Goal: Task Accomplishment & Management: Use online tool/utility

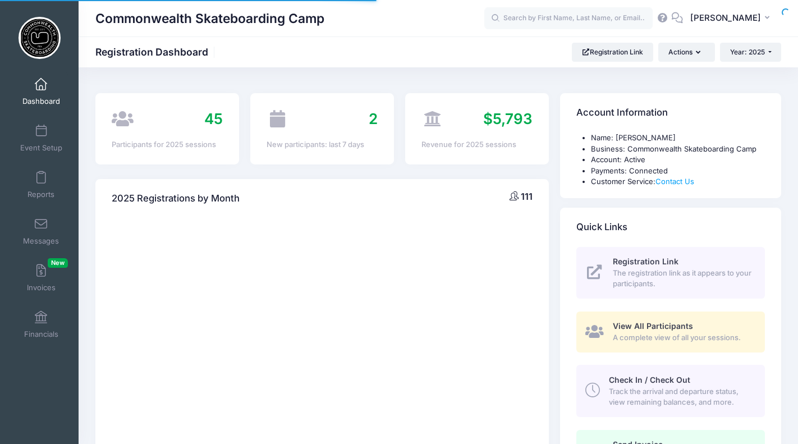
select select
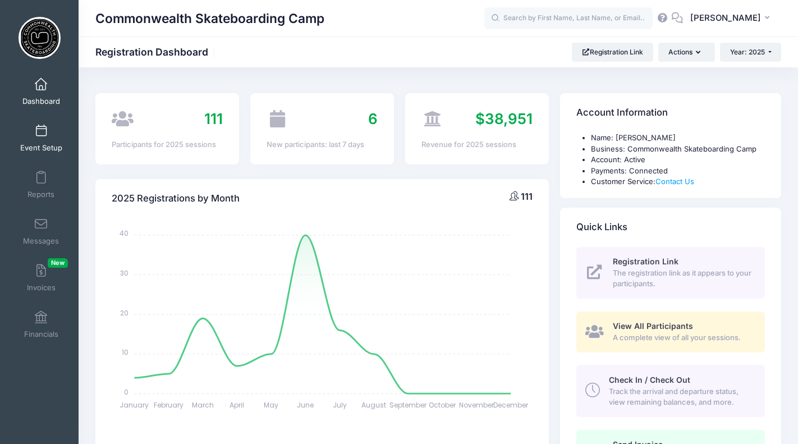
click at [41, 131] on span at bounding box center [41, 131] width 0 height 12
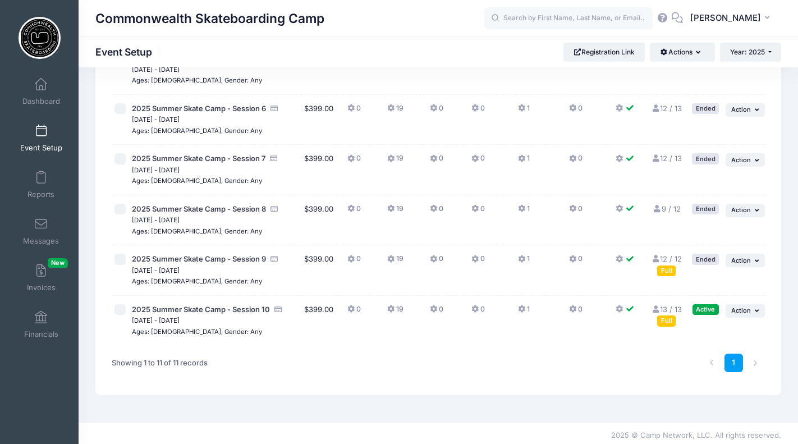
scroll to position [378, 0]
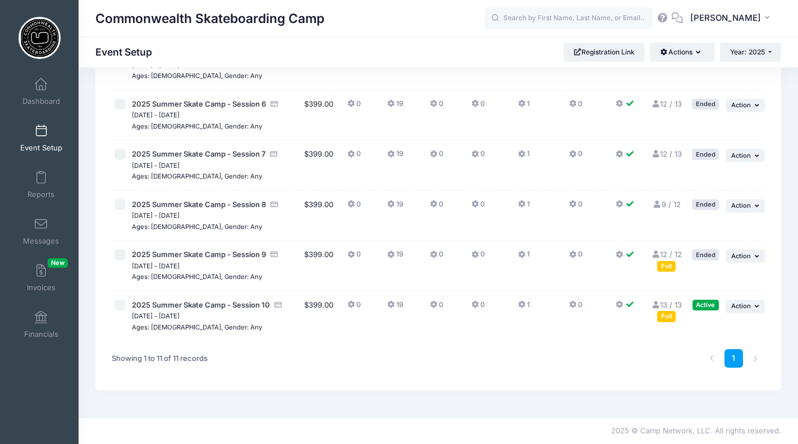
click at [672, 304] on link "13 / 13 Full" at bounding box center [666, 310] width 31 height 20
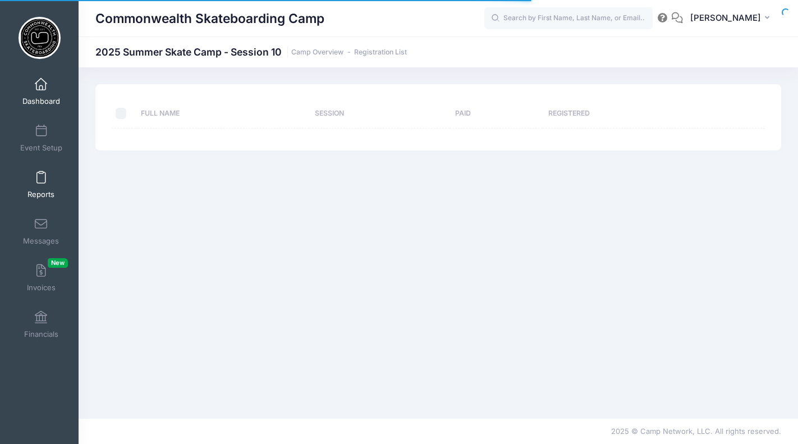
click at [49, 195] on body "Processing Request Please wait... Processing Request Please wait... Processing …" at bounding box center [399, 222] width 798 height 444
select select "10"
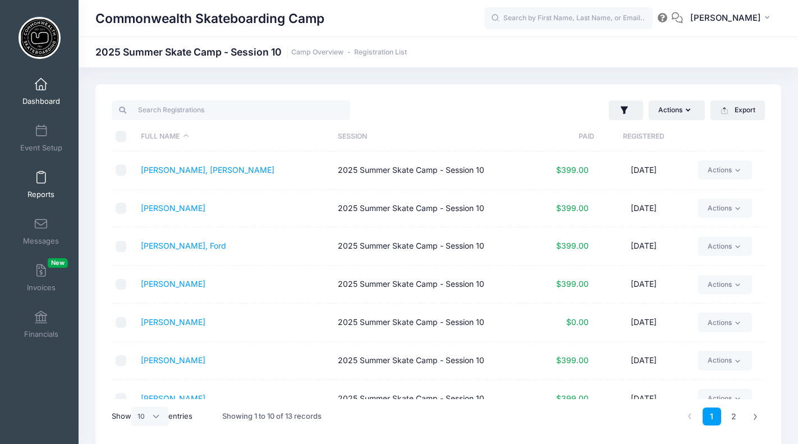
click at [41, 176] on span at bounding box center [41, 178] width 0 height 12
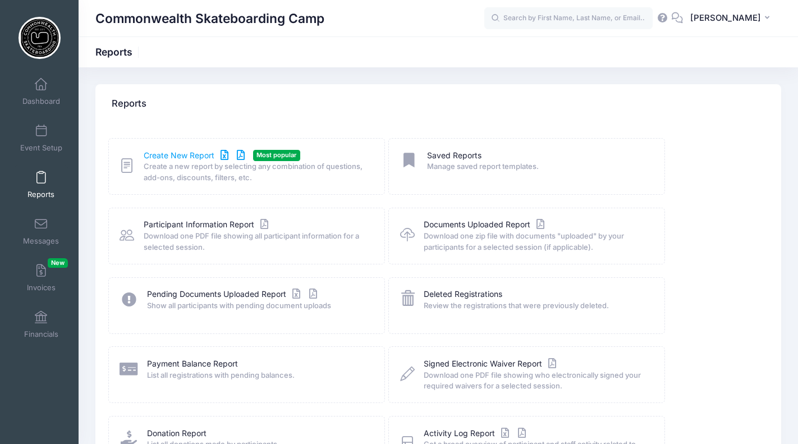
click at [174, 157] on link "Create New Report" at bounding box center [196, 156] width 104 height 12
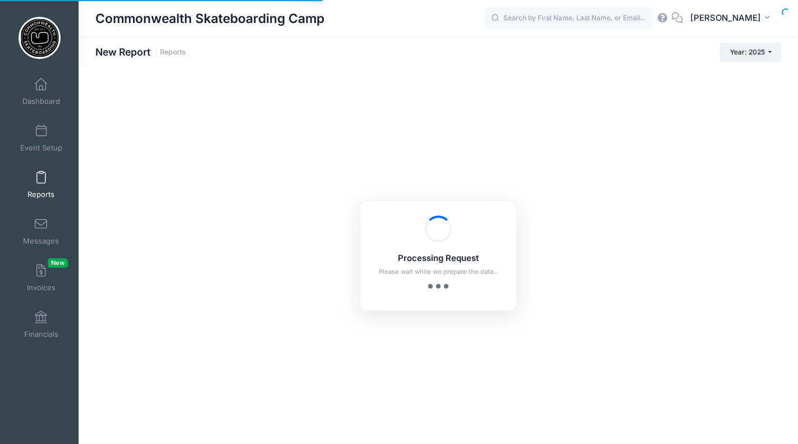
checkbox input "true"
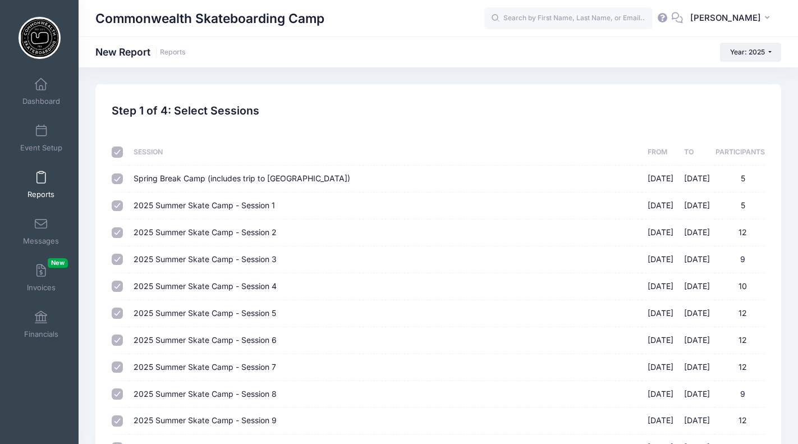
drag, startPoint x: 119, startPoint y: 151, endPoint x: 137, endPoint y: 163, distance: 21.9
click at [119, 151] on input "checkbox" at bounding box center [117, 151] width 11 height 11
checkbox input "false"
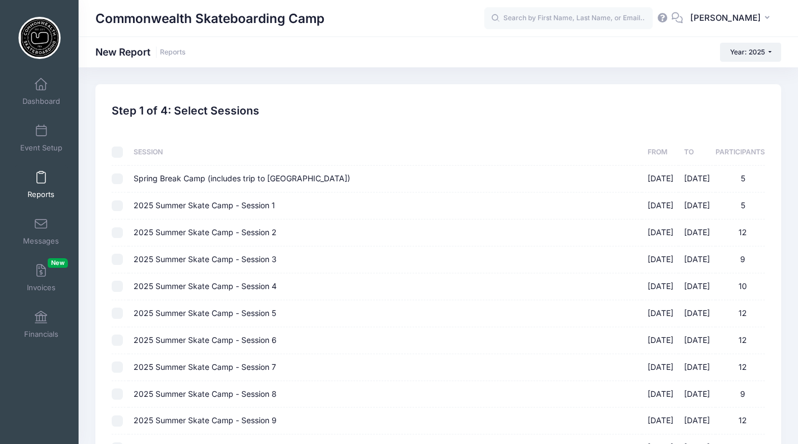
checkbox input "false"
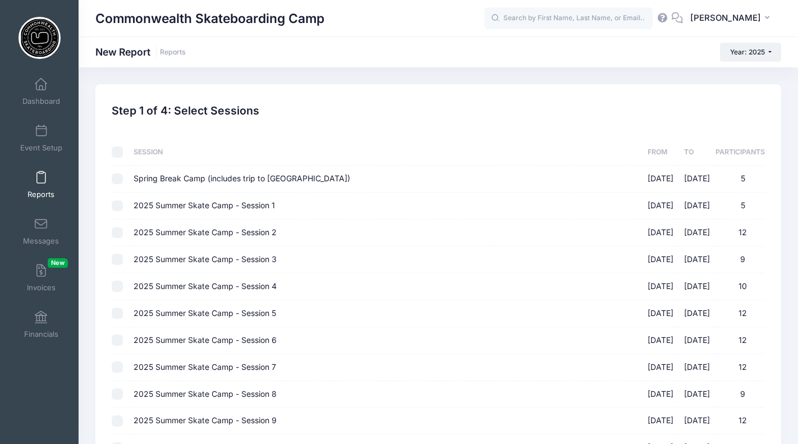
checkbox input "false"
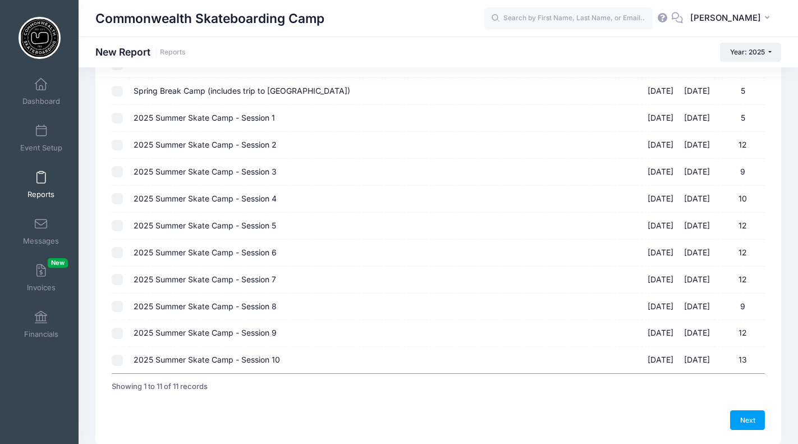
scroll to position [130, 0]
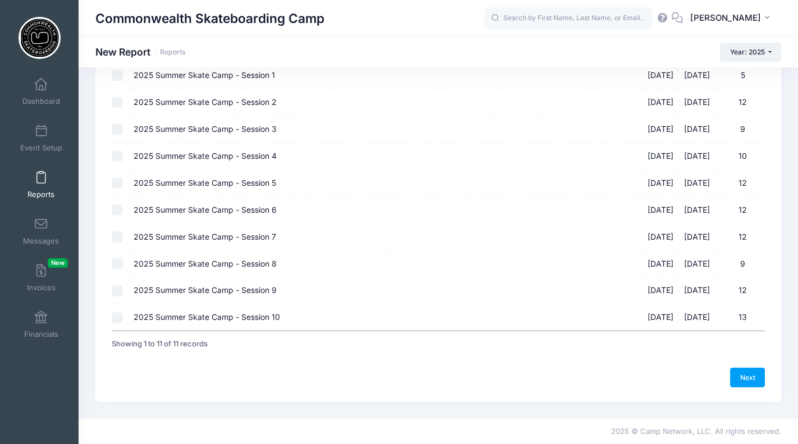
click at [116, 316] on input "2025 Summer Skate Camp - Session 10 [DATE] - [DATE] 13" at bounding box center [117, 317] width 11 height 11
checkbox input "true"
drag, startPoint x: 744, startPoint y: 379, endPoint x: 738, endPoint y: 369, distance: 11.6
click at [744, 378] on link "Next" at bounding box center [747, 376] width 35 height 19
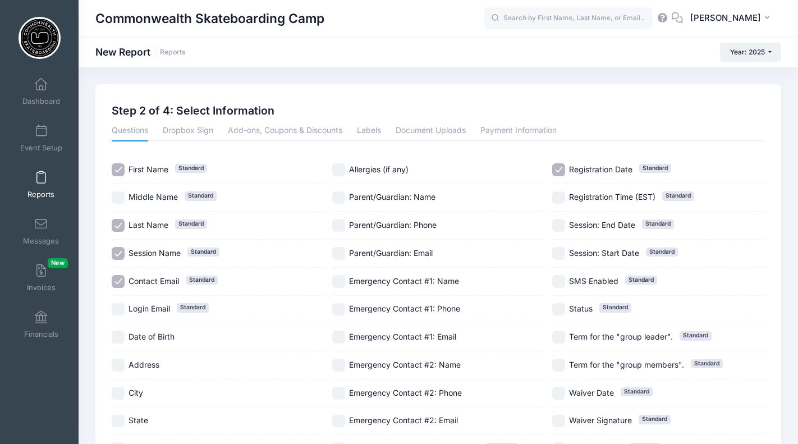
click at [116, 252] on input "Session Name Standard" at bounding box center [118, 253] width 13 height 13
checkbox input "false"
drag, startPoint x: 120, startPoint y: 276, endPoint x: 339, endPoint y: 239, distance: 223.0
click at [121, 276] on input "Contact Email Standard" at bounding box center [118, 281] width 13 height 13
checkbox input "false"
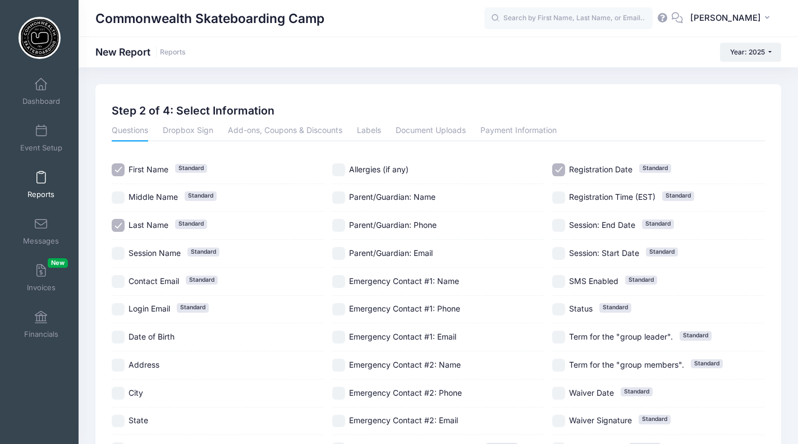
click at [564, 169] on input "Registration Date Standard" at bounding box center [558, 169] width 13 height 13
checkbox input "false"
click at [342, 170] on input "Allergies (if any)" at bounding box center [338, 169] width 13 height 13
checkbox input "true"
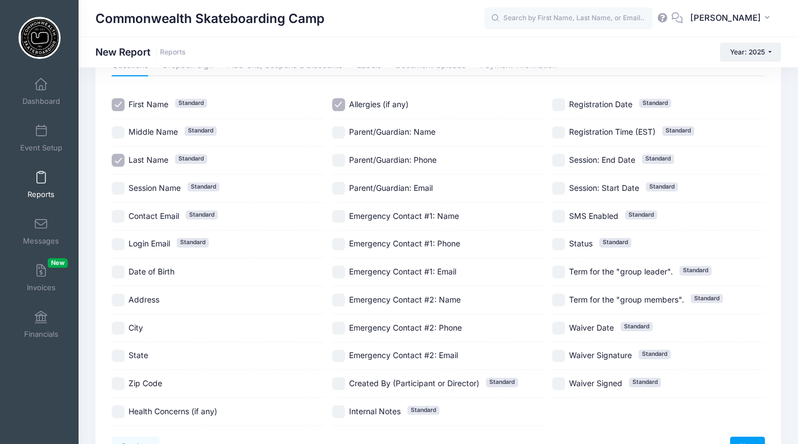
scroll to position [82, 0]
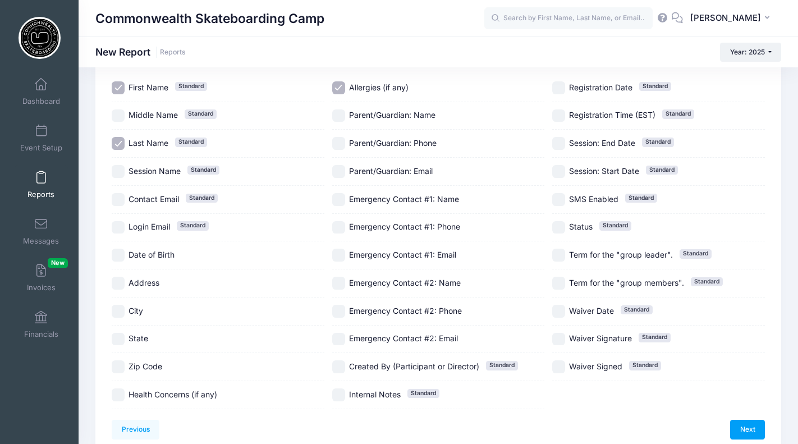
click at [121, 393] on input "Health Concerns (if any)" at bounding box center [118, 394] width 13 height 13
checkbox input "true"
click at [739, 434] on link "Next" at bounding box center [747, 429] width 35 height 19
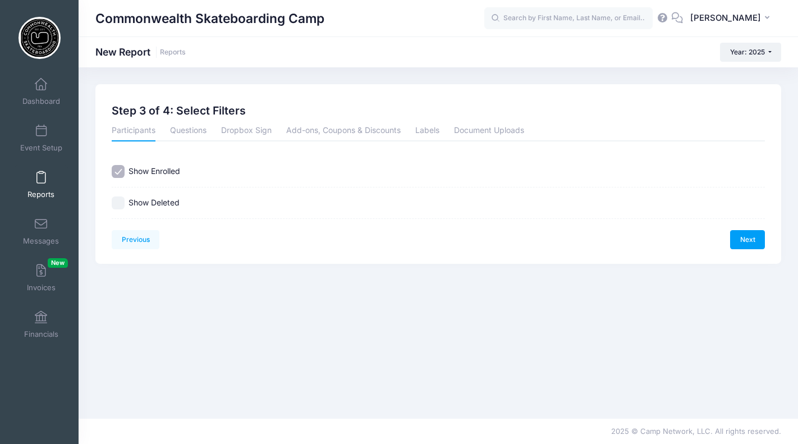
scroll to position [0, 0]
click at [750, 237] on link "Next" at bounding box center [747, 239] width 35 height 19
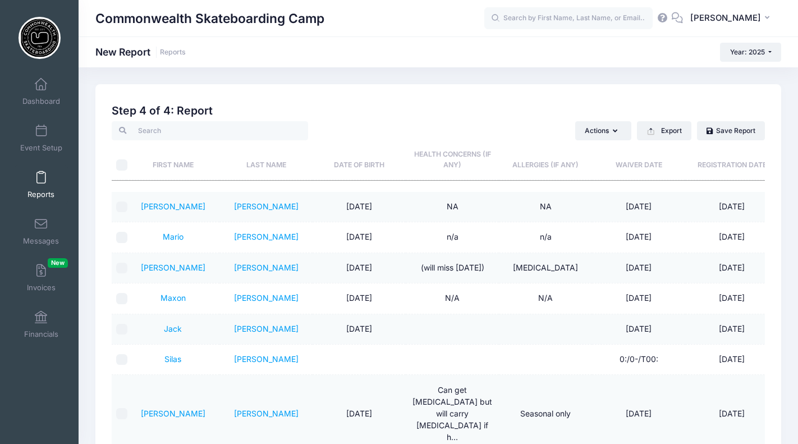
scroll to position [130, 0]
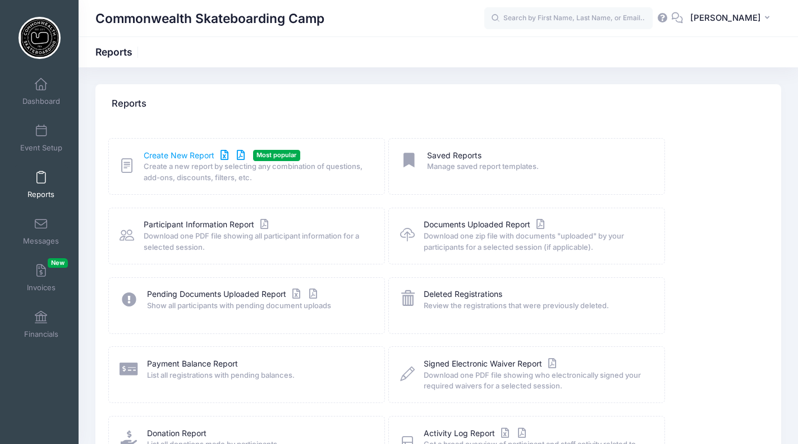
click at [183, 159] on link "Create New Report" at bounding box center [196, 156] width 104 height 12
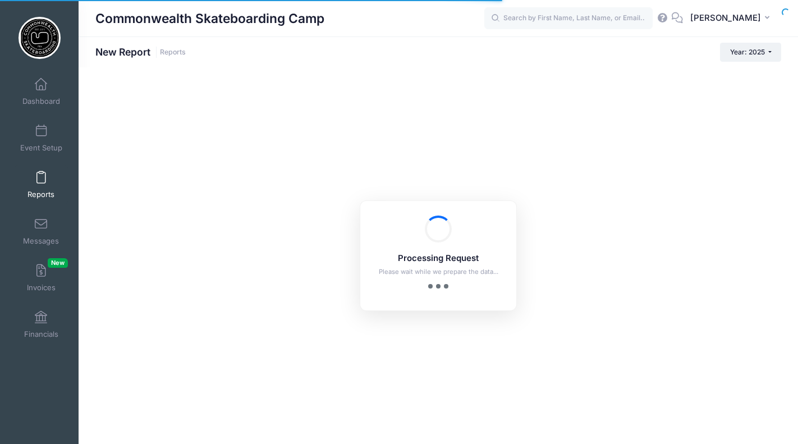
checkbox input "true"
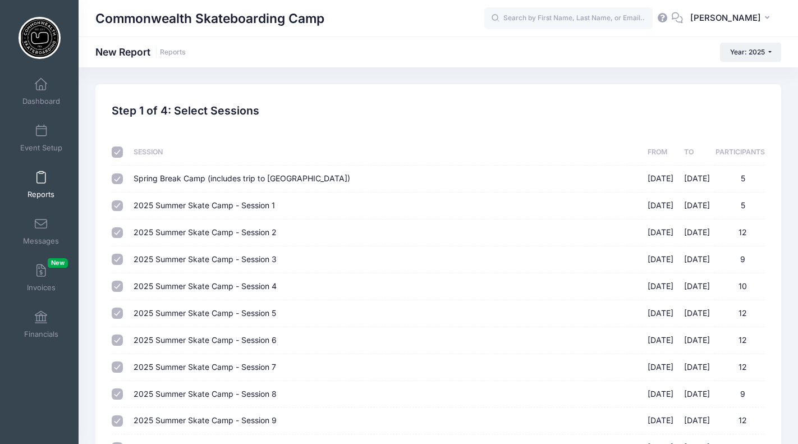
click at [113, 151] on input "checkbox" at bounding box center [117, 151] width 11 height 11
checkbox input "false"
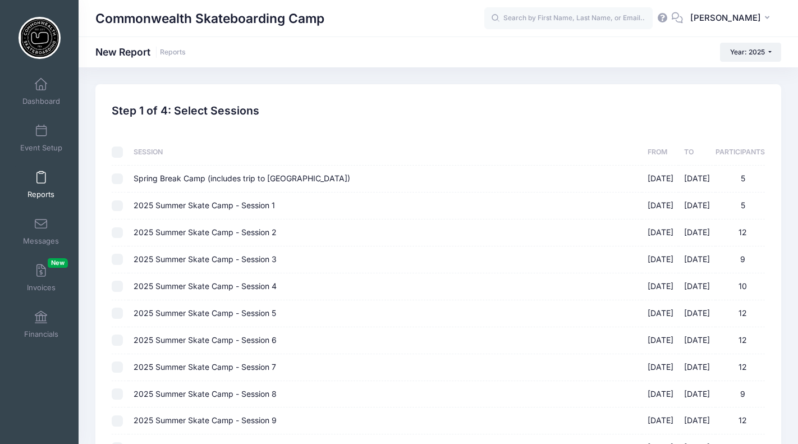
checkbox input "false"
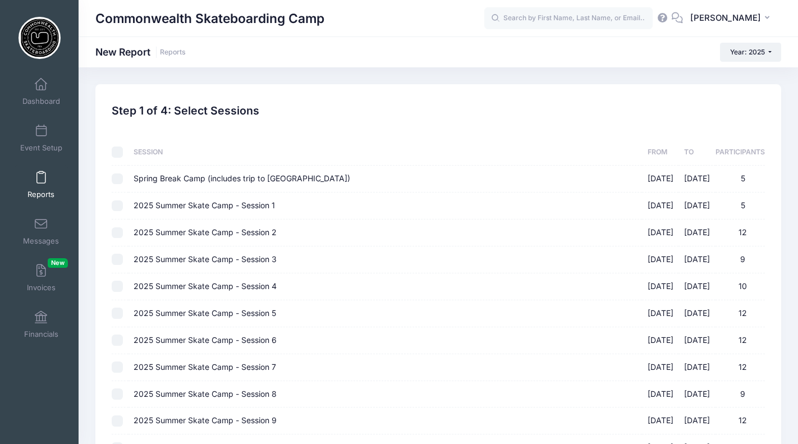
checkbox input "false"
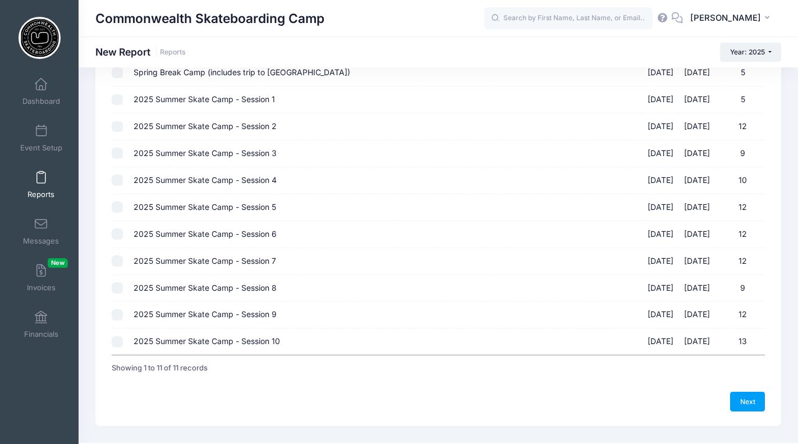
scroll to position [130, 0]
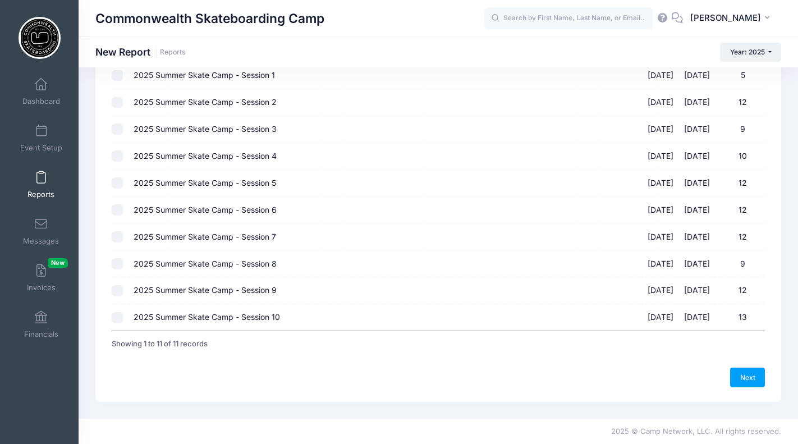
click at [114, 318] on input "2025 Summer Skate Camp - Session 10 [DATE] - [DATE] 13" at bounding box center [117, 317] width 11 height 11
checkbox input "true"
click at [745, 378] on link "Next" at bounding box center [747, 376] width 35 height 19
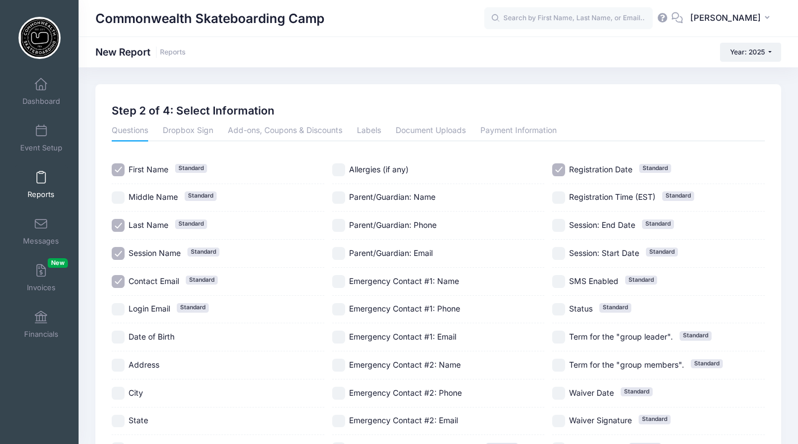
drag, startPoint x: 118, startPoint y: 281, endPoint x: 123, endPoint y: 272, distance: 10.6
click at [120, 281] on input "Contact Email Standard" at bounding box center [118, 281] width 13 height 13
checkbox input "false"
click at [114, 250] on input "Session Name Standard" at bounding box center [118, 253] width 13 height 13
checkbox input "false"
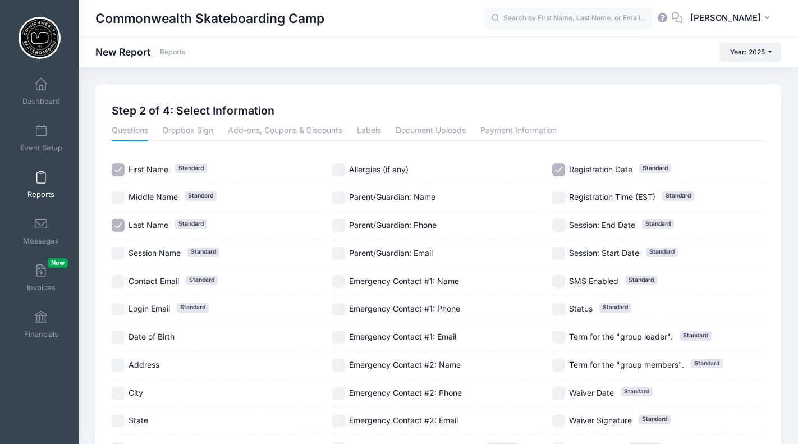
click at [557, 168] on input "Registration Date Standard" at bounding box center [558, 169] width 13 height 13
checkbox input "false"
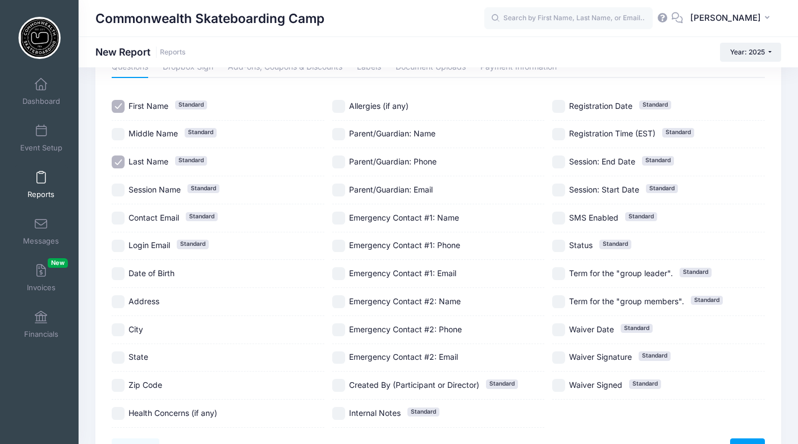
scroll to position [61, 0]
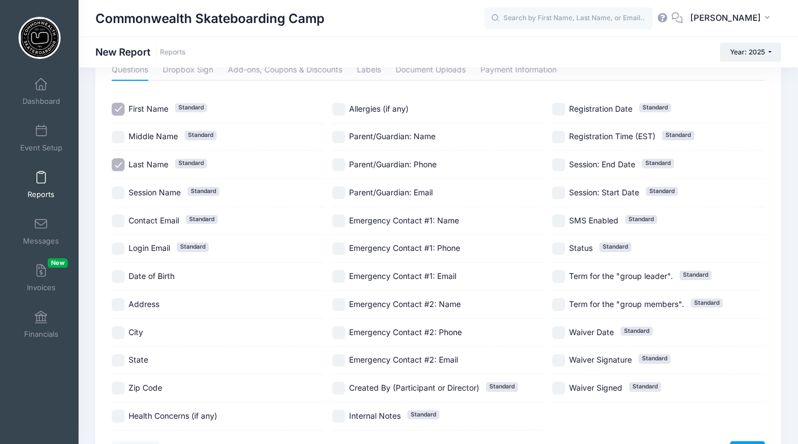
click at [337, 109] on input "Allergies (if any)" at bounding box center [338, 109] width 13 height 13
checkbox input "true"
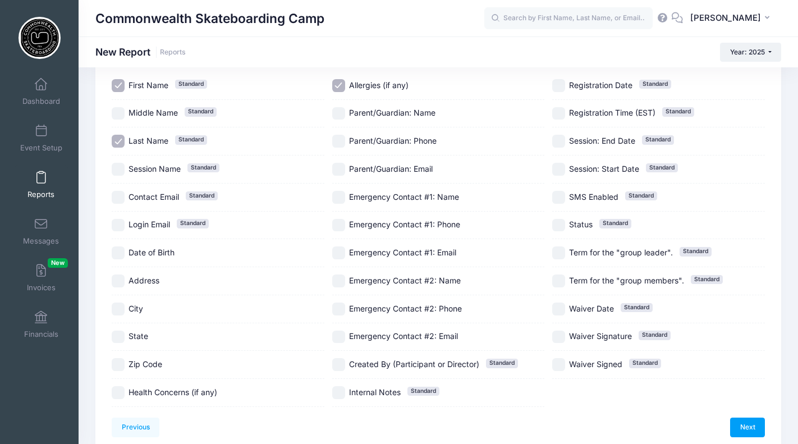
scroll to position [92, 0]
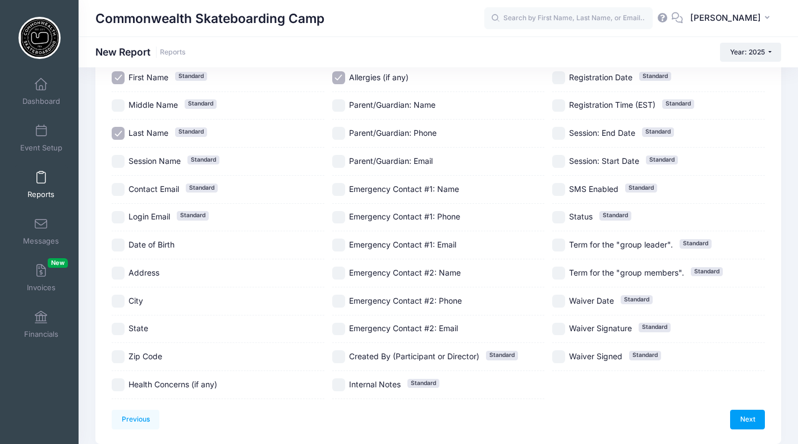
click at [121, 389] on input "Health Concerns (if any)" at bounding box center [118, 384] width 13 height 13
checkbox input "true"
drag, startPoint x: 745, startPoint y: 421, endPoint x: 736, endPoint y: 419, distance: 9.9
click at [745, 421] on link "Next" at bounding box center [747, 419] width 35 height 19
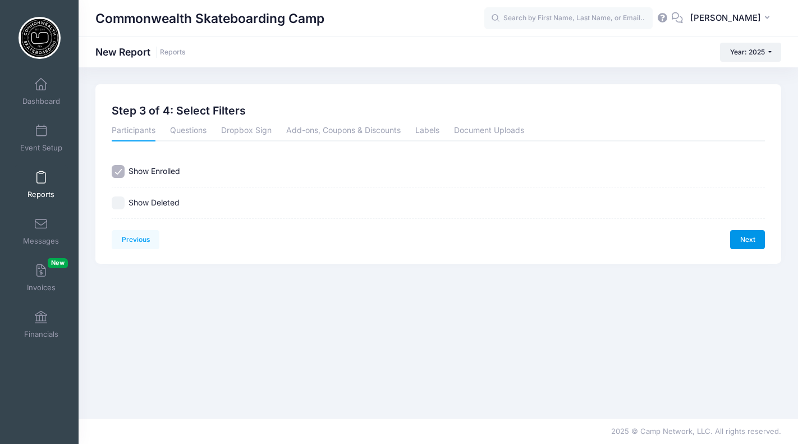
click at [739, 232] on link "Next" at bounding box center [747, 239] width 35 height 19
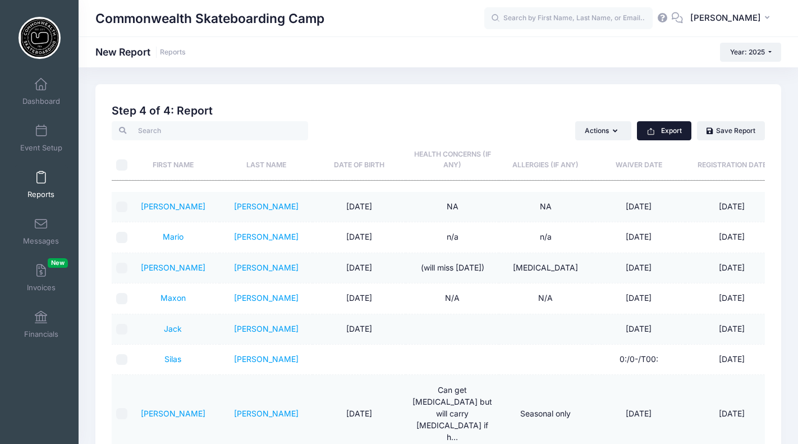
click at [669, 129] on button "Export" at bounding box center [664, 130] width 54 height 19
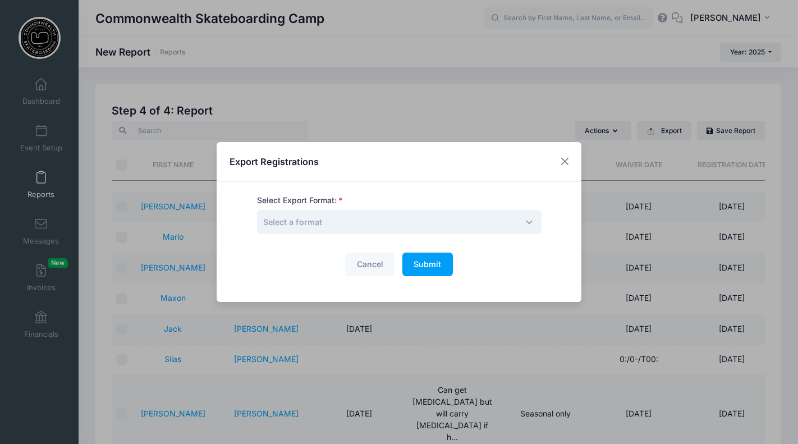
click at [372, 220] on span "Select a format" at bounding box center [399, 222] width 284 height 24
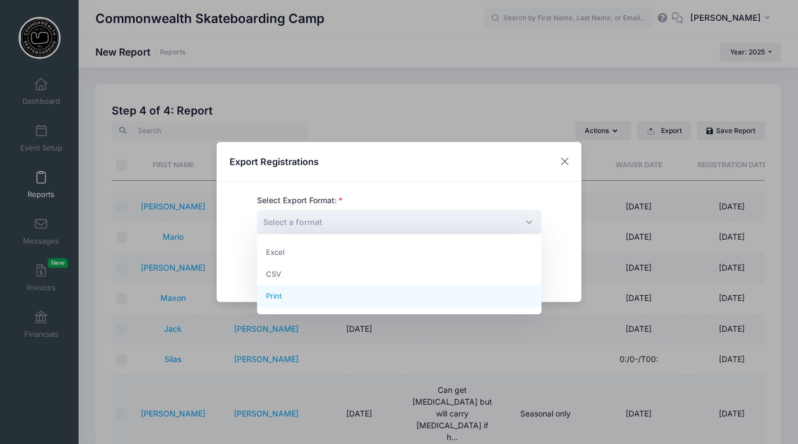
select select "print"
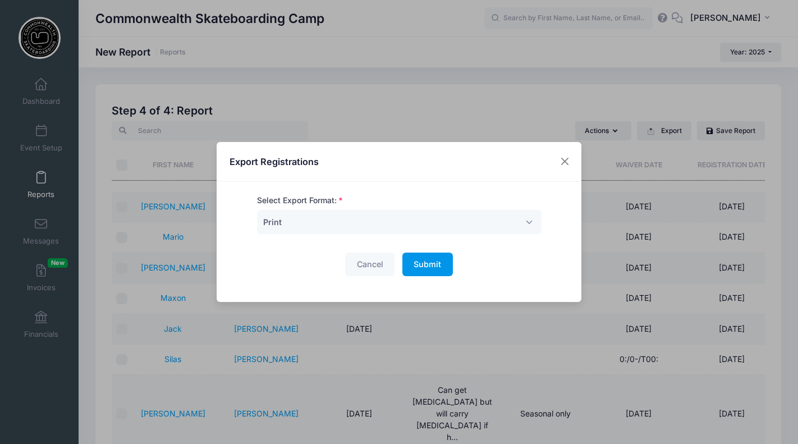
click at [442, 268] on button "Submit Please wait..." at bounding box center [427, 264] width 50 height 24
